Goal: Browse casually: Explore the website without a specific task or goal

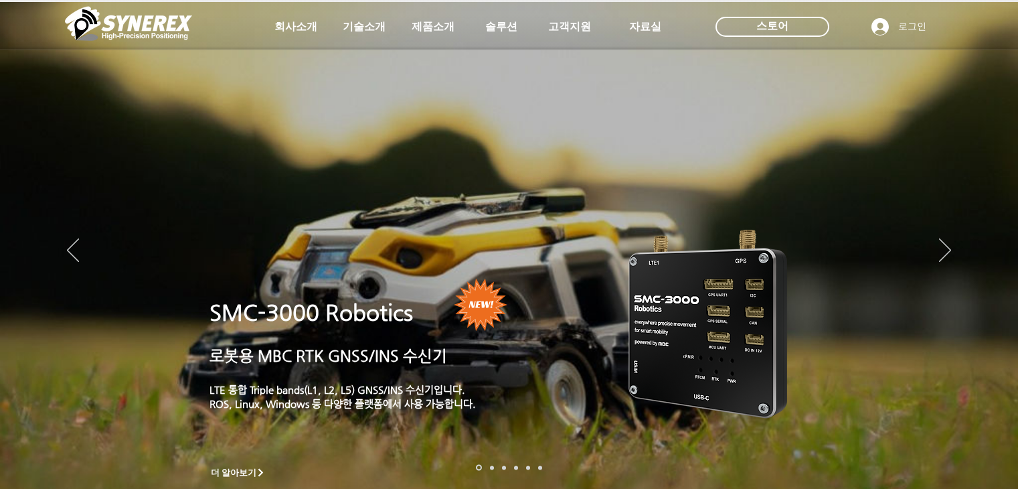
click at [811, 173] on img "슬라이드쇼" at bounding box center [509, 251] width 1018 height 499
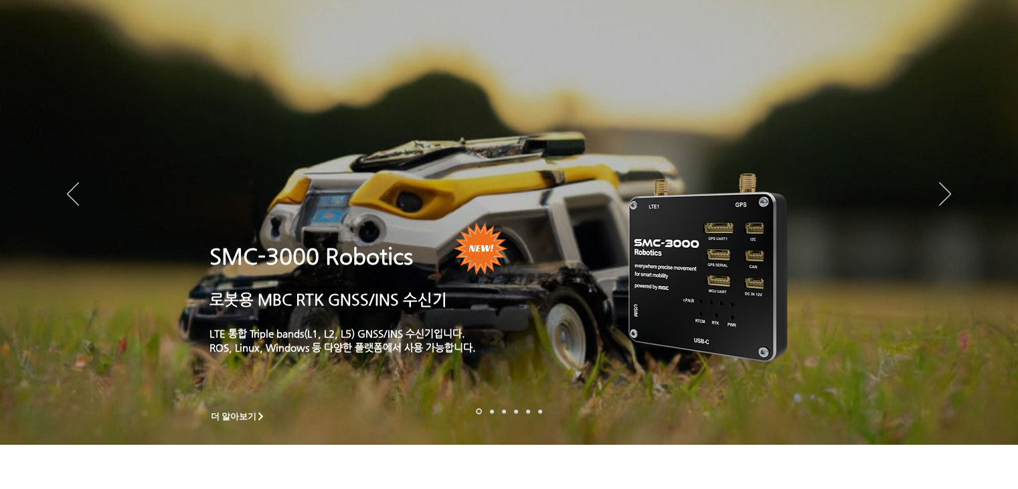
click at [811, 173] on img "슬라이드쇼" at bounding box center [509, 195] width 1018 height 499
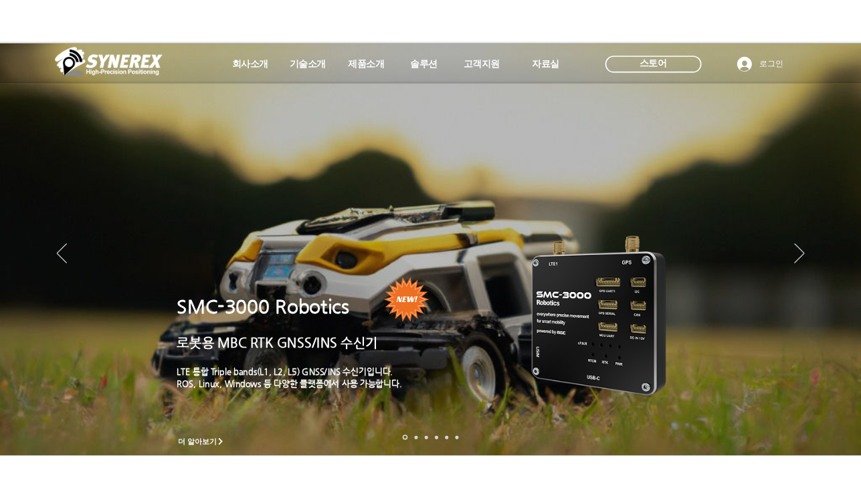
scroll to position [0, 0]
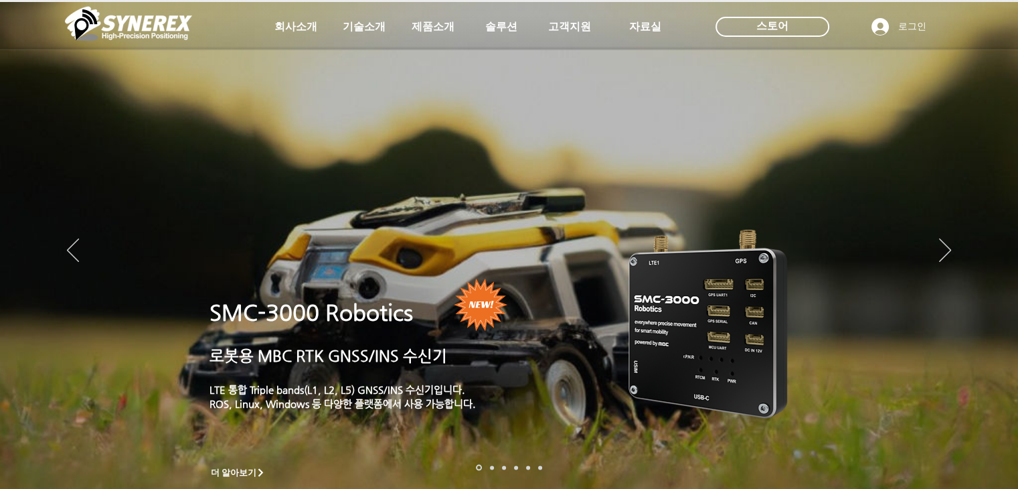
click at [811, 173] on div "LimX Dinamics" at bounding box center [509, 244] width 1018 height 489
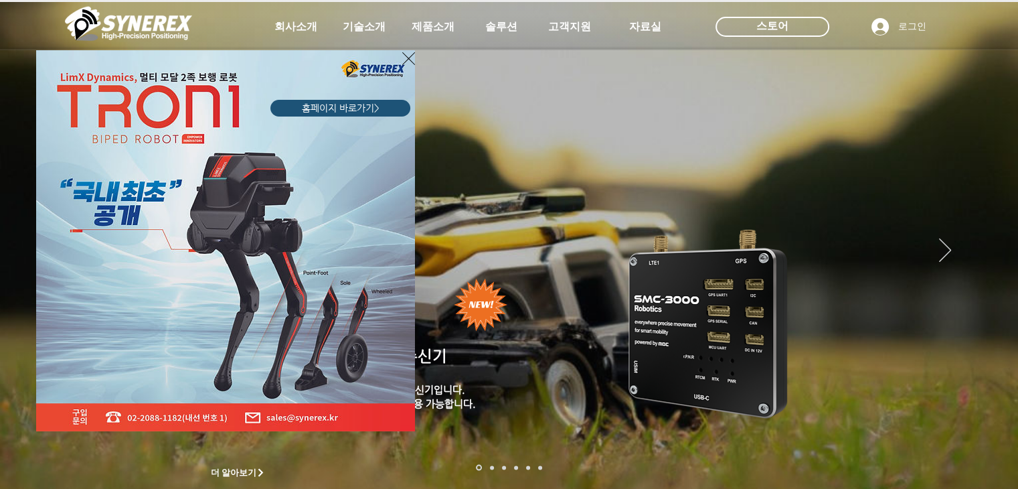
click at [811, 173] on div "LimX Dinamics" at bounding box center [509, 244] width 1018 height 489
click at [809, 107] on div "LimX Dinamics" at bounding box center [509, 244] width 1018 height 489
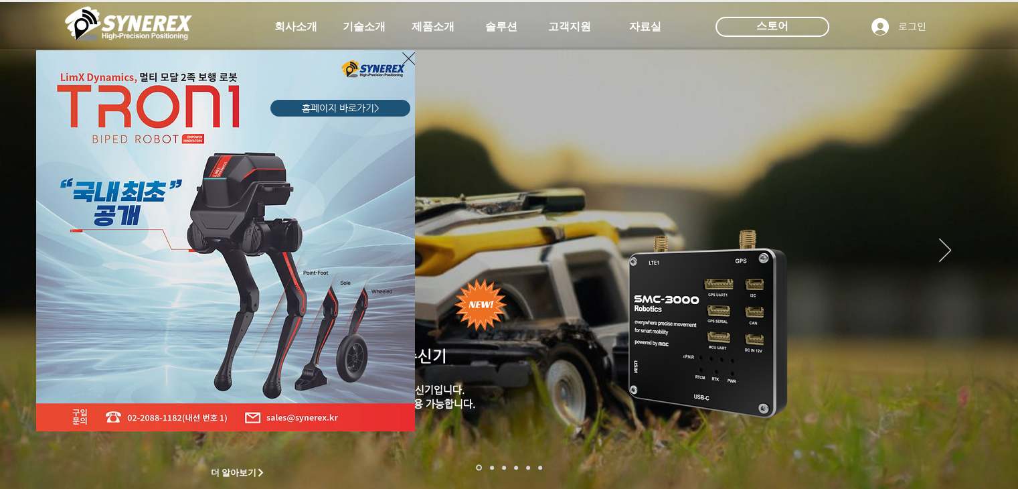
click at [809, 107] on div "LimX Dinamics" at bounding box center [509, 244] width 1018 height 489
drag, startPoint x: 809, startPoint y: 107, endPoint x: 825, endPoint y: -58, distance: 166.1
click at [825, 0] on html "top of page 메인 콘텐츠로 건너뛰기 초고정밀 위치정보 솔루션 Broadcast RTK #comp-kyq9tmhv svg [data-c…" at bounding box center [509, 244] width 1018 height 489
